Goal: Navigation & Orientation: Understand site structure

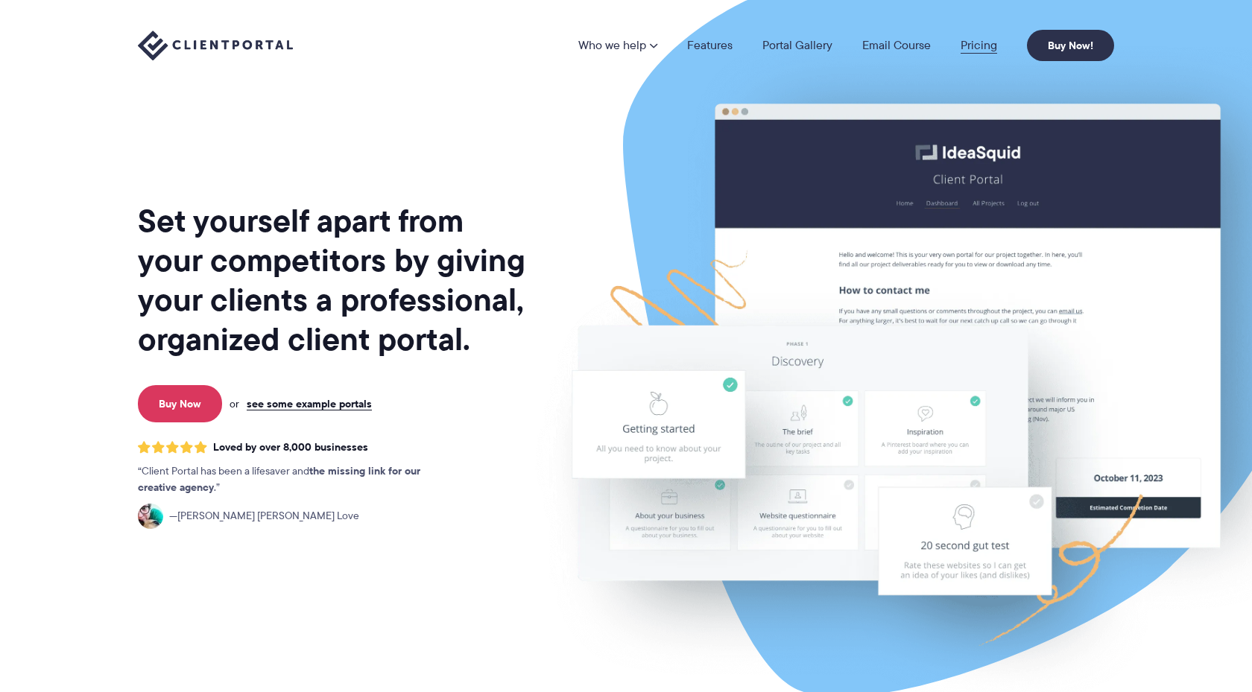
click at [984, 46] on link "Pricing" at bounding box center [979, 46] width 37 height 12
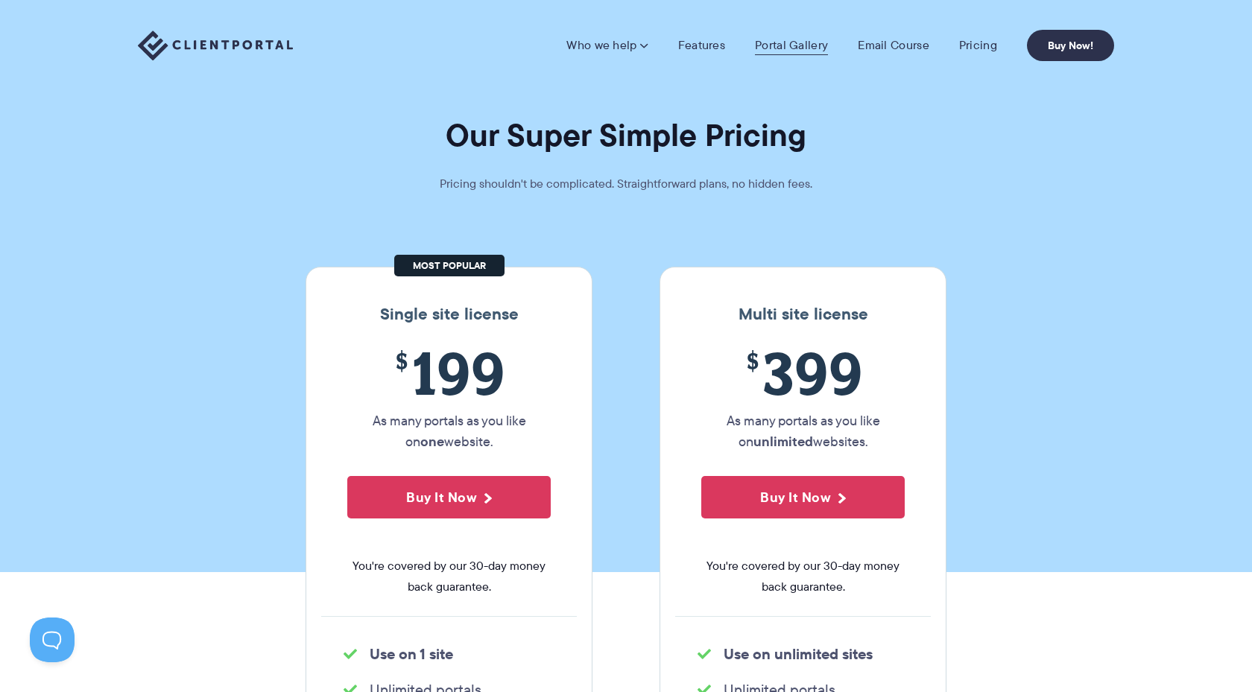
click at [809, 51] on link "Portal Gallery" at bounding box center [791, 45] width 73 height 15
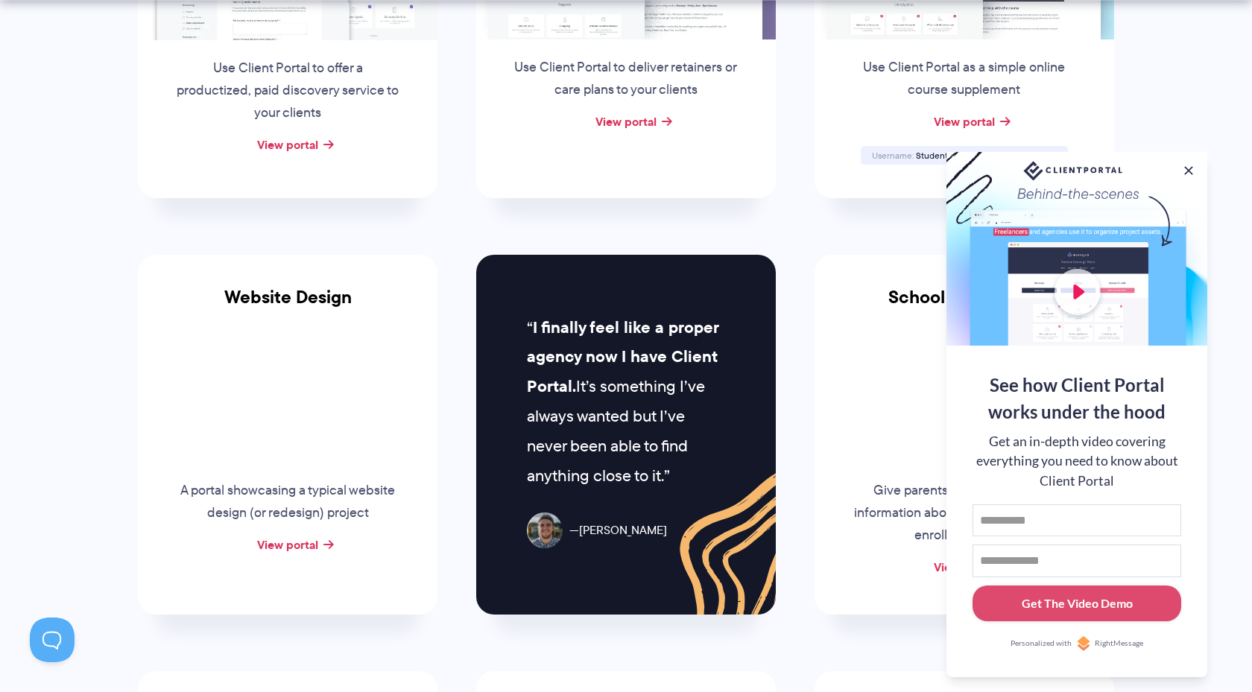
scroll to position [514, 0]
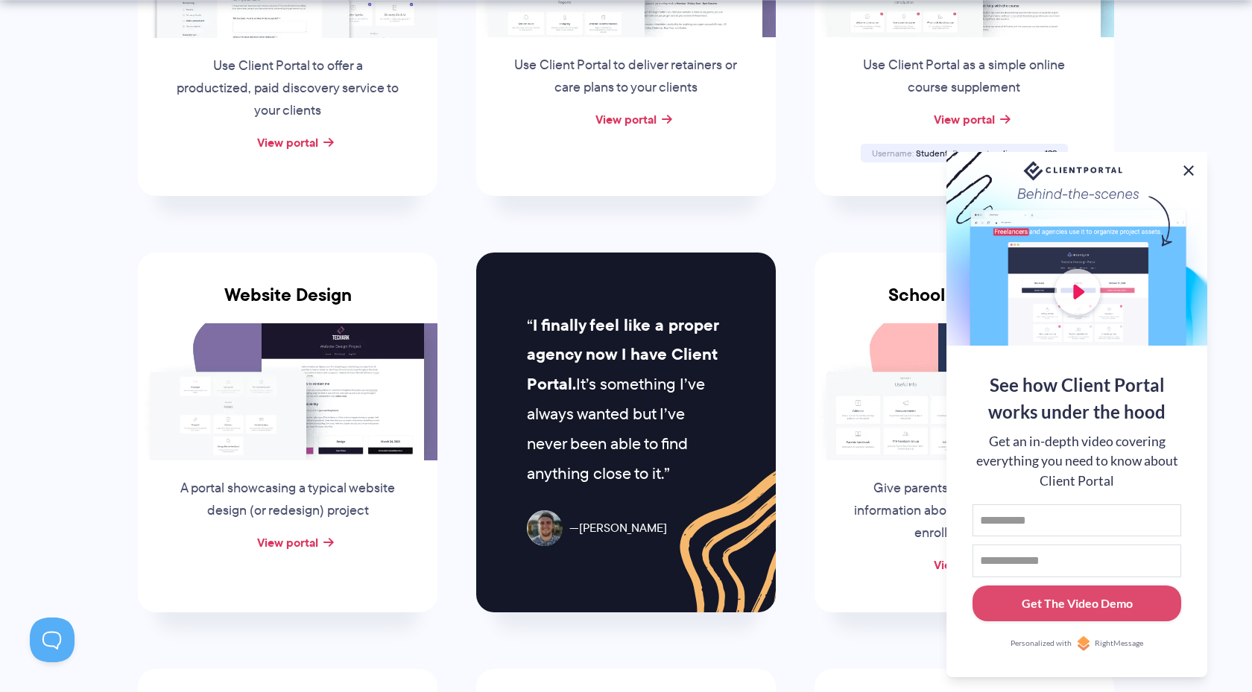
click at [1193, 165] on button at bounding box center [1189, 171] width 18 height 18
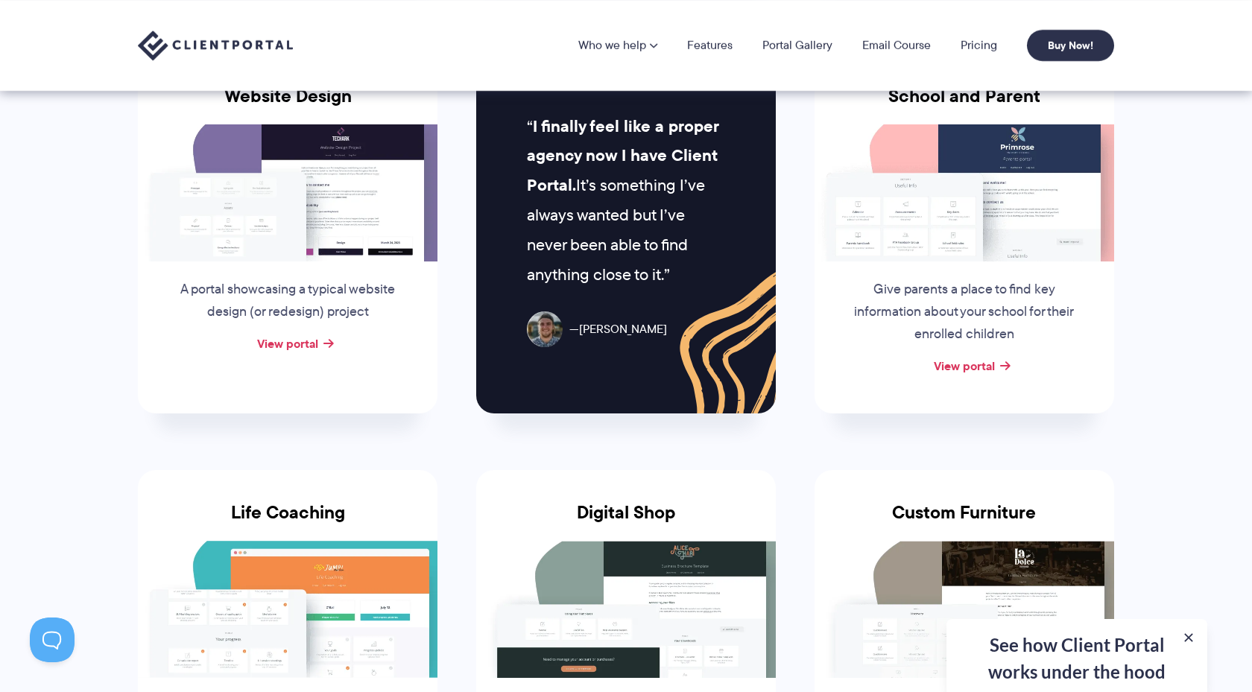
scroll to position [679, 0]
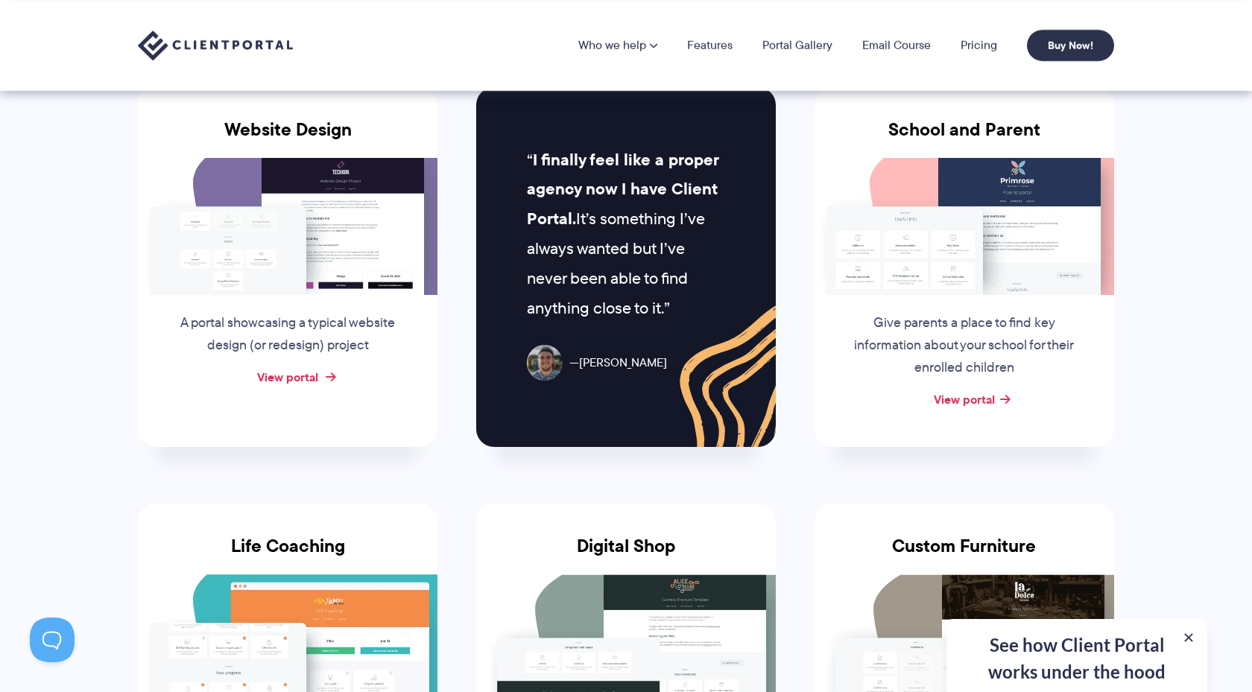
click at [291, 376] on link "View portal" at bounding box center [287, 377] width 61 height 18
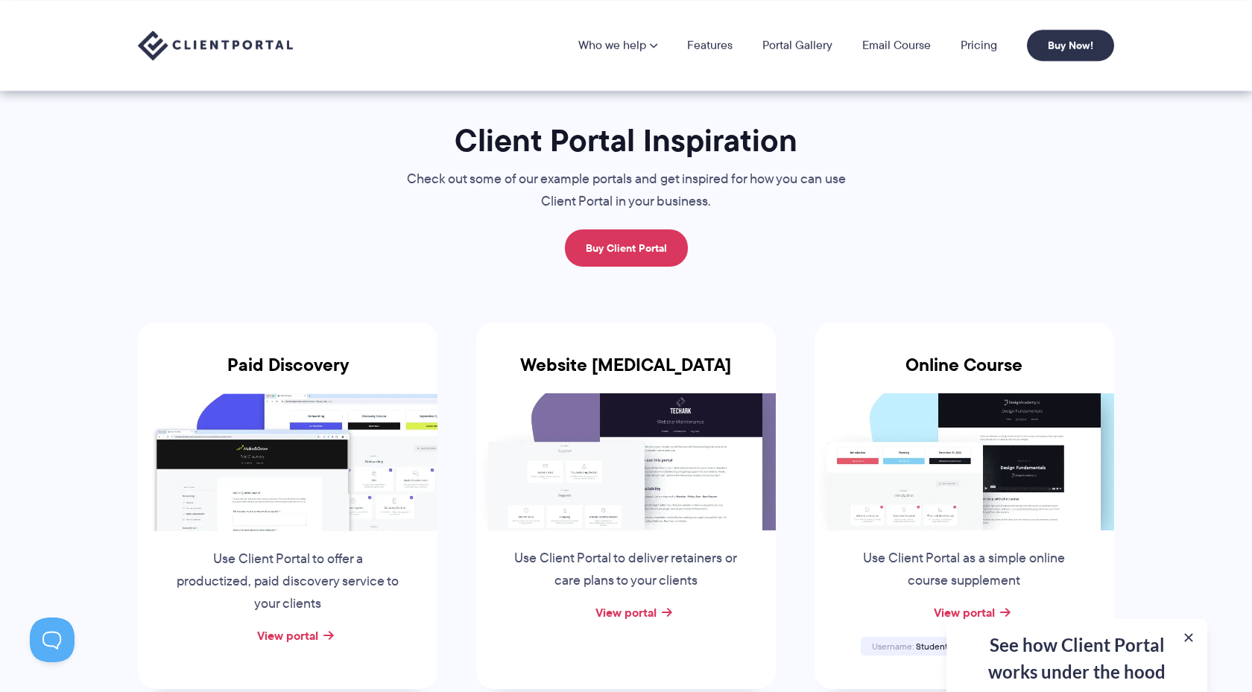
scroll to position [0, 0]
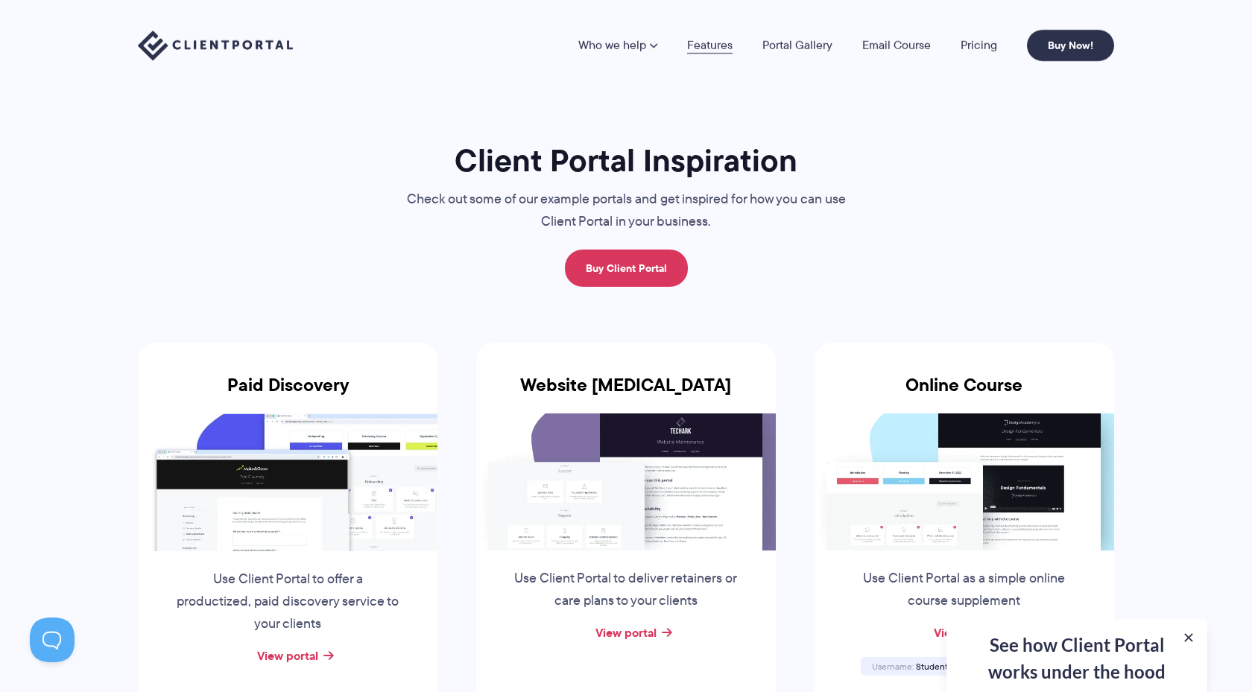
click at [716, 48] on link "Features" at bounding box center [709, 46] width 45 height 12
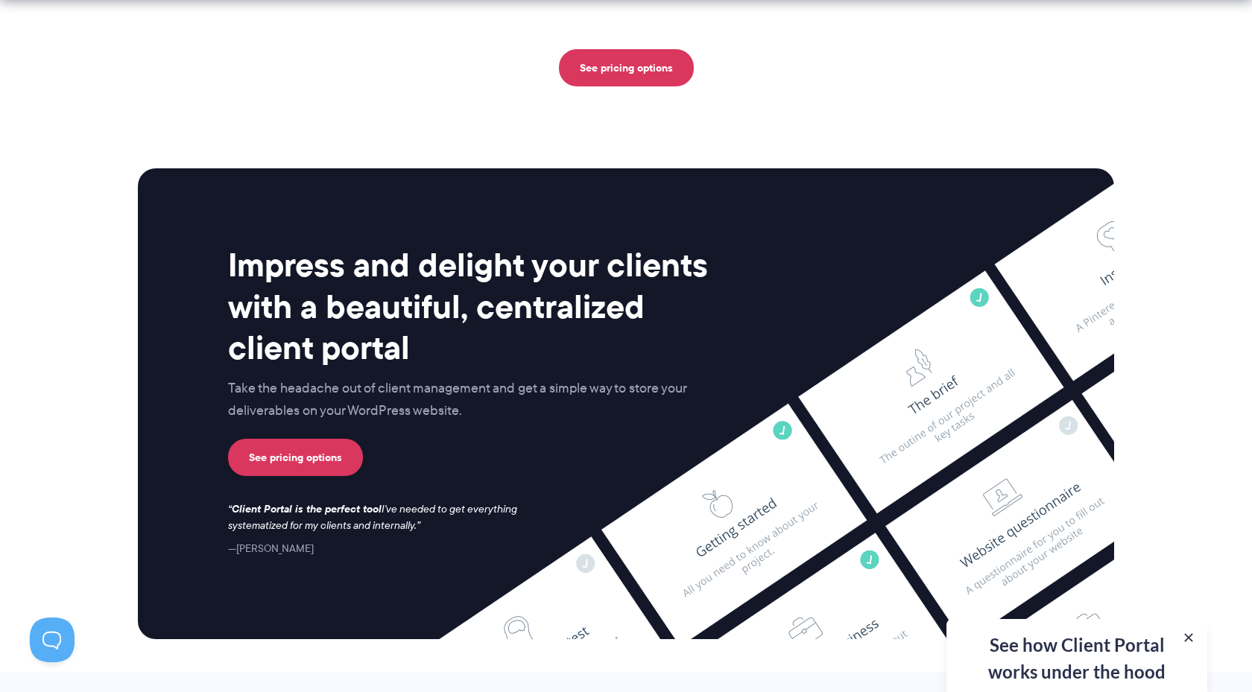
scroll to position [3644, 0]
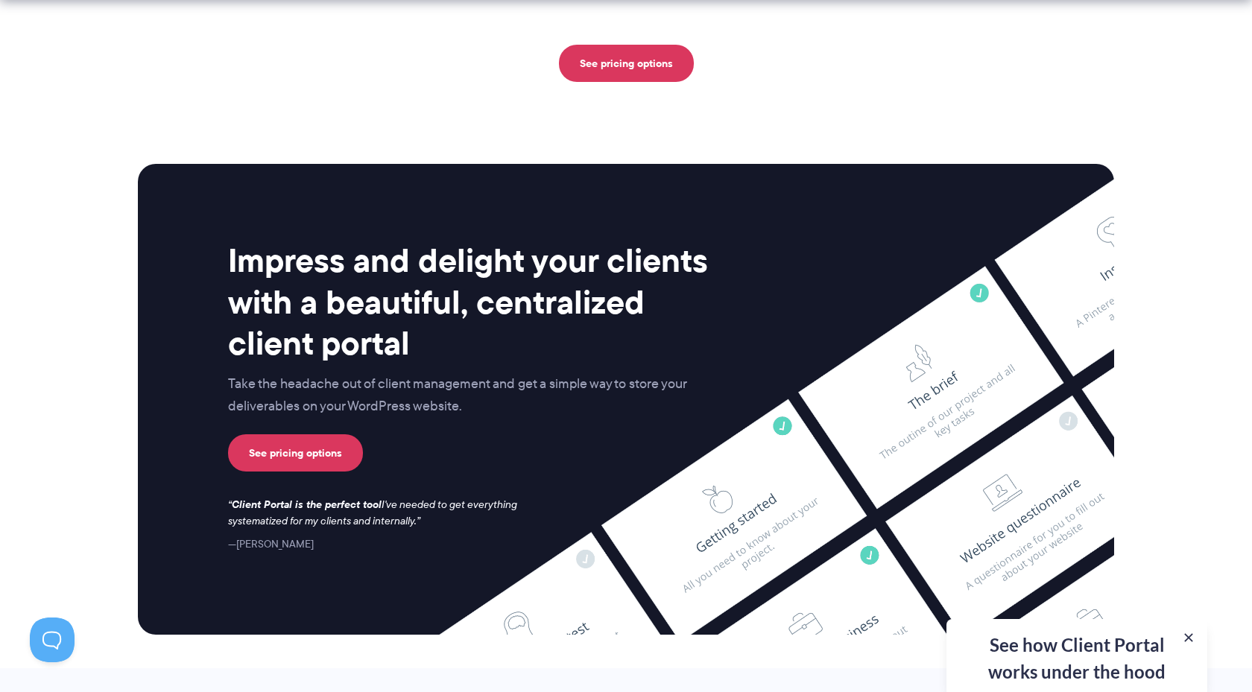
click at [1137, 219] on section "Impress and delight your clients with a beautiful, centralized client portal Ta…" at bounding box center [626, 398] width 1252 height 537
